Goal: Information Seeking & Learning: Learn about a topic

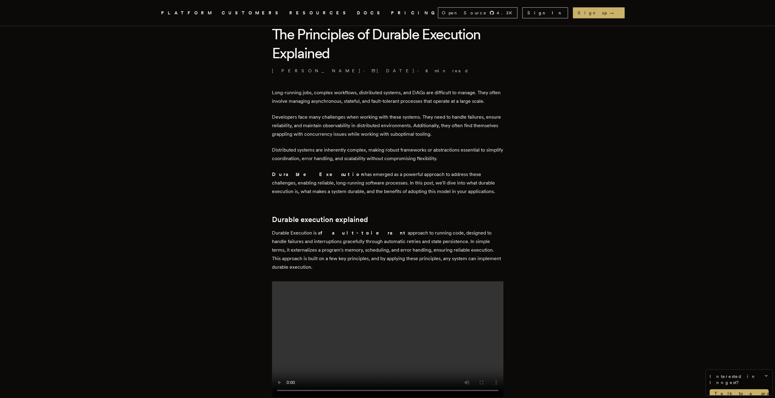
scroll to position [305, 0]
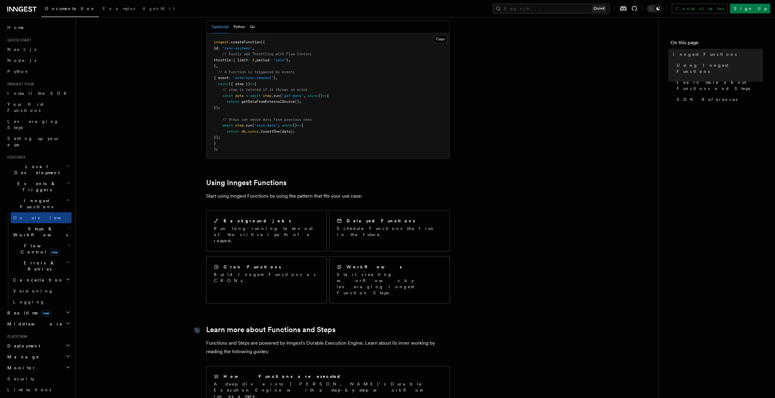
scroll to position [305, 0]
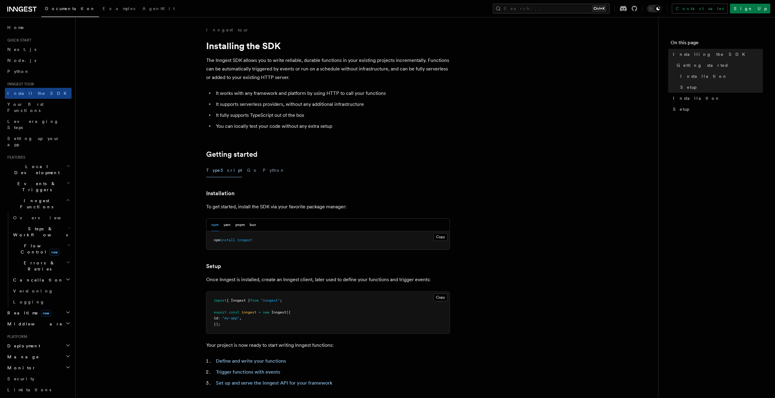
scroll to position [108, 0]
